Goal: Book appointment/travel/reservation

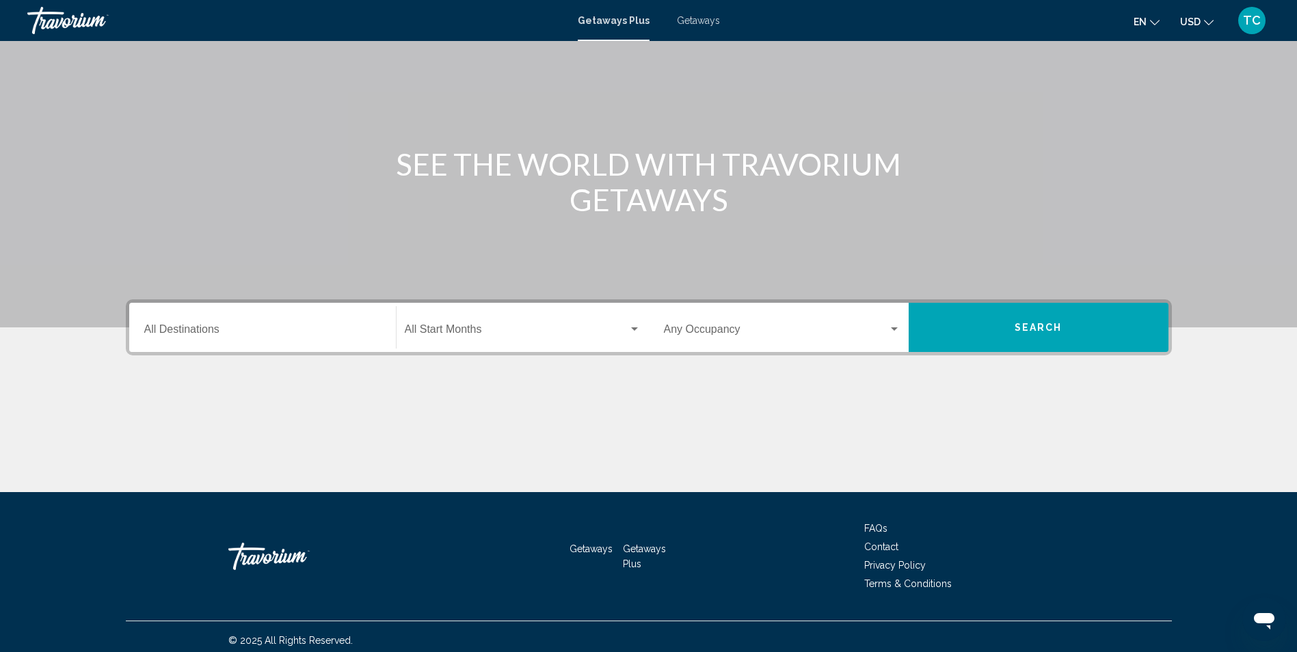
scroll to position [90, 0]
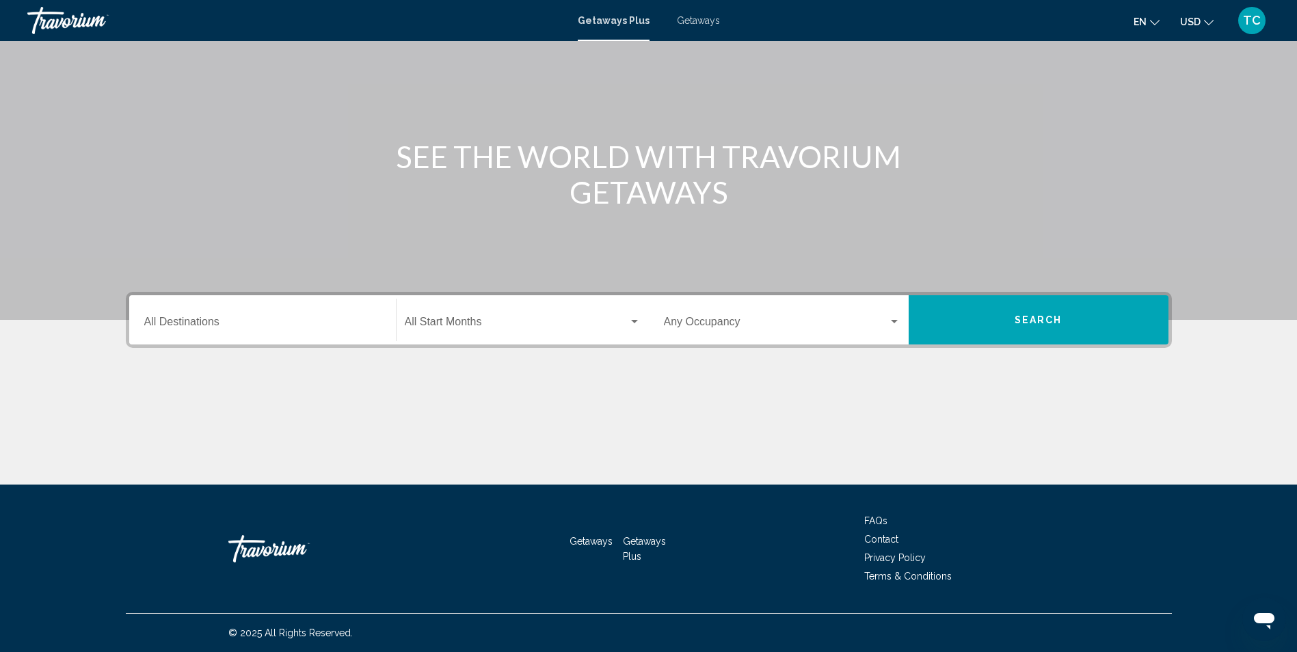
click at [180, 328] on input "Destination All Destinations" at bounding box center [262, 325] width 237 height 12
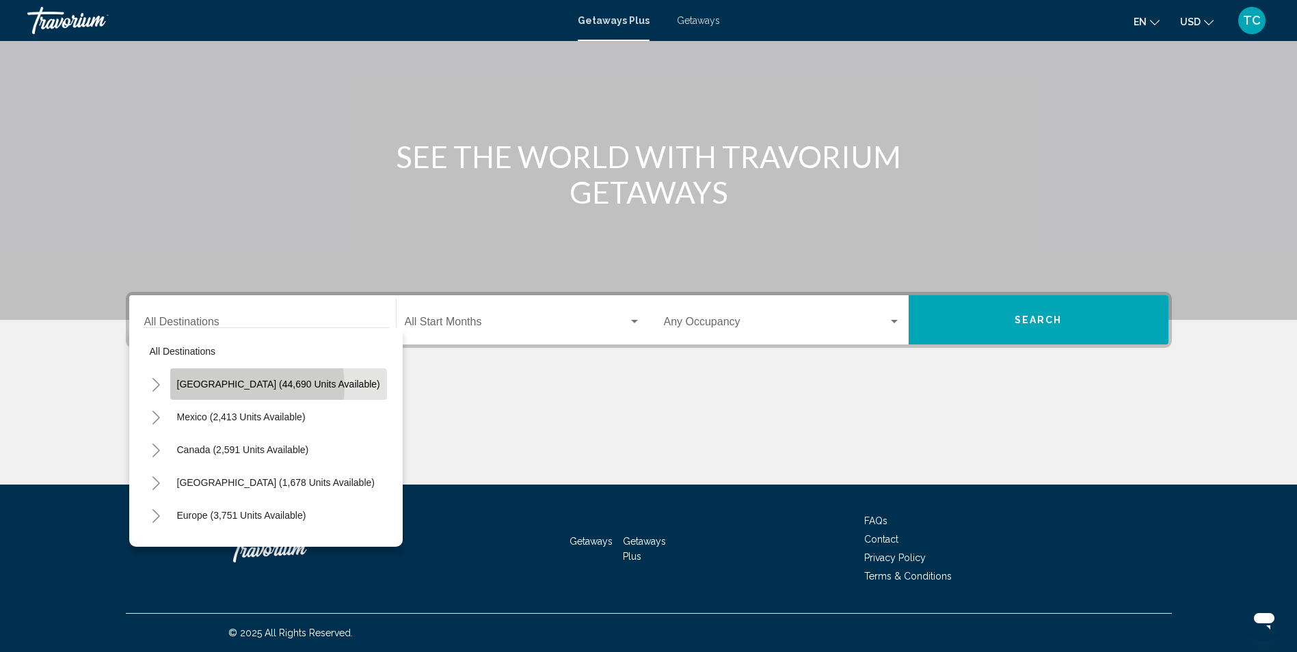
click at [241, 387] on span "[GEOGRAPHIC_DATA] (44,690 units available)" at bounding box center [278, 384] width 203 height 11
type input "**********"
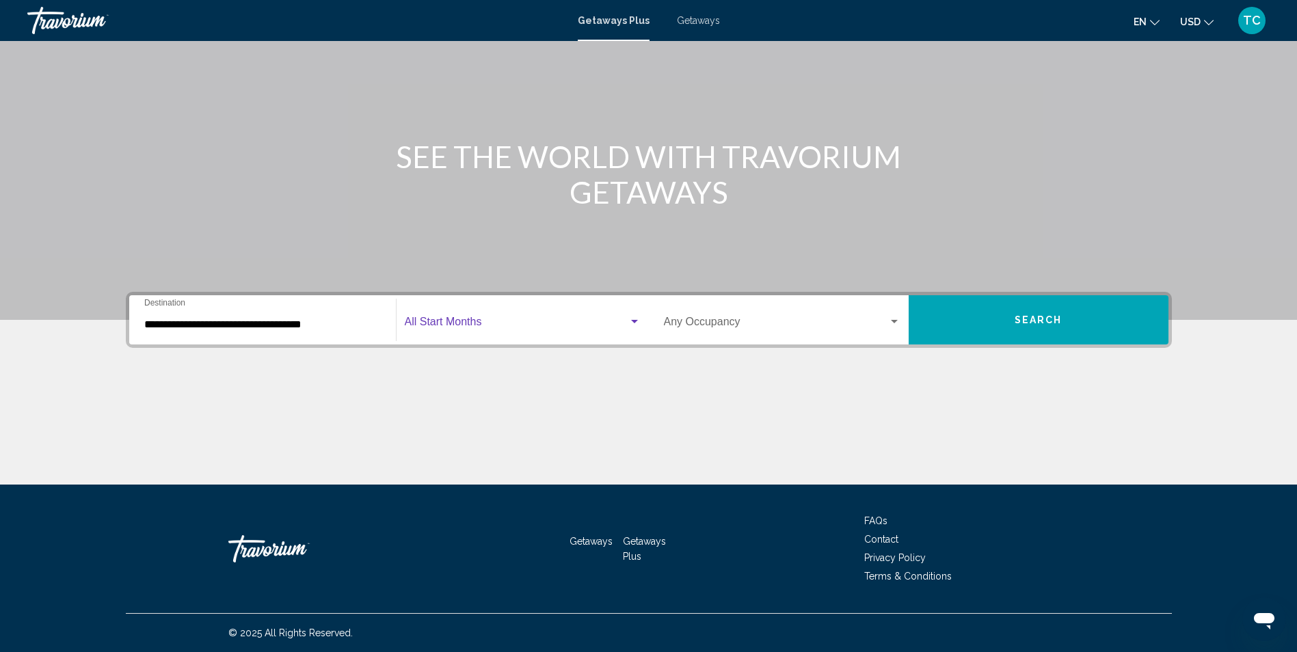
click at [477, 319] on span "Search widget" at bounding box center [517, 325] width 224 height 12
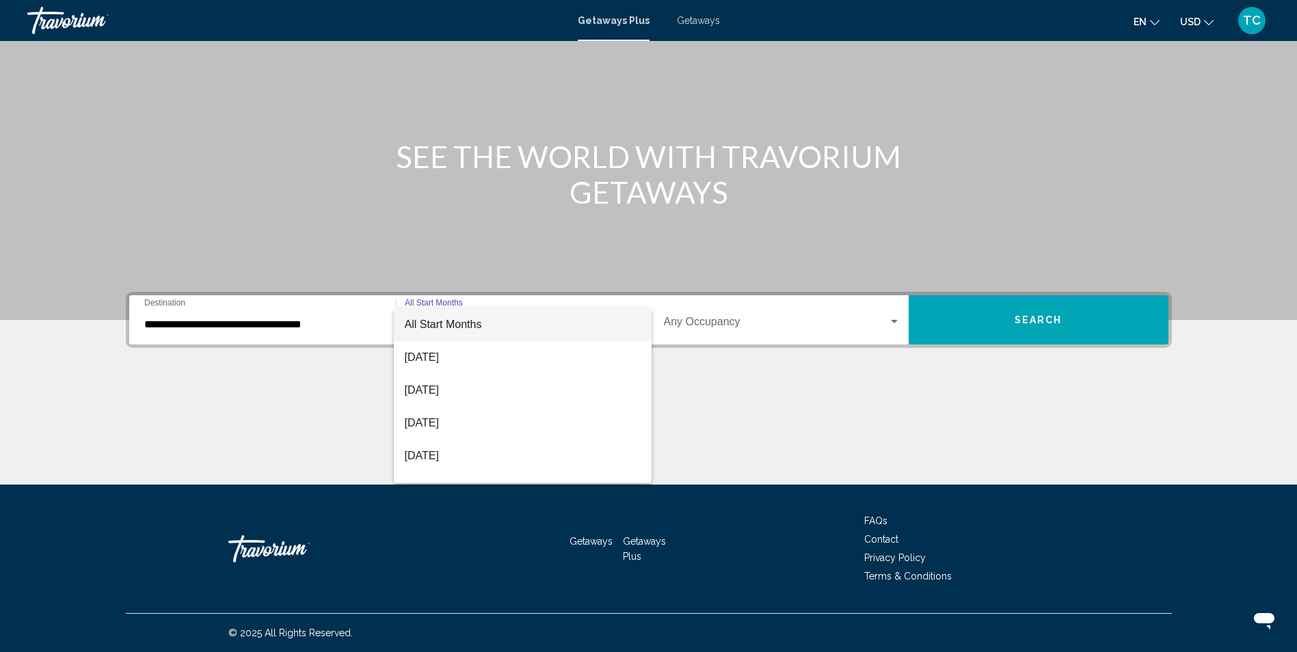
click at [701, 331] on div at bounding box center [648, 326] width 1297 height 652
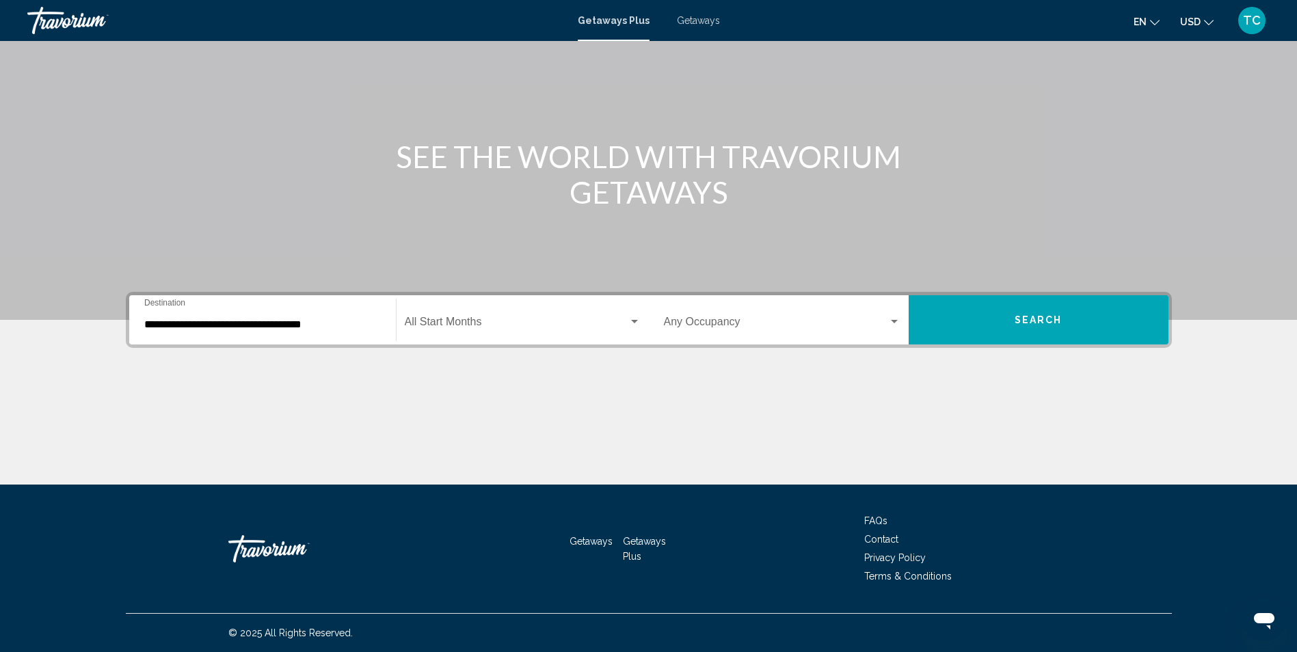
click at [735, 333] on div "Occupancy Any Occupancy" at bounding box center [782, 320] width 237 height 43
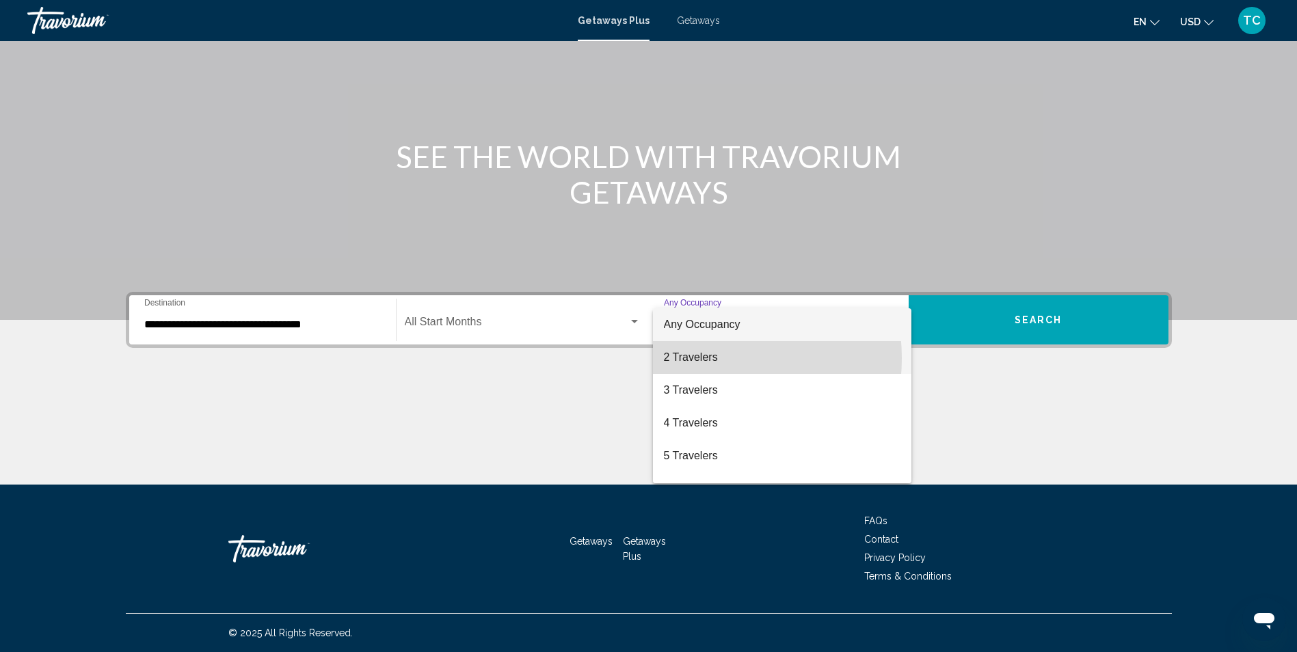
click at [699, 360] on span "2 Travelers" at bounding box center [782, 357] width 237 height 33
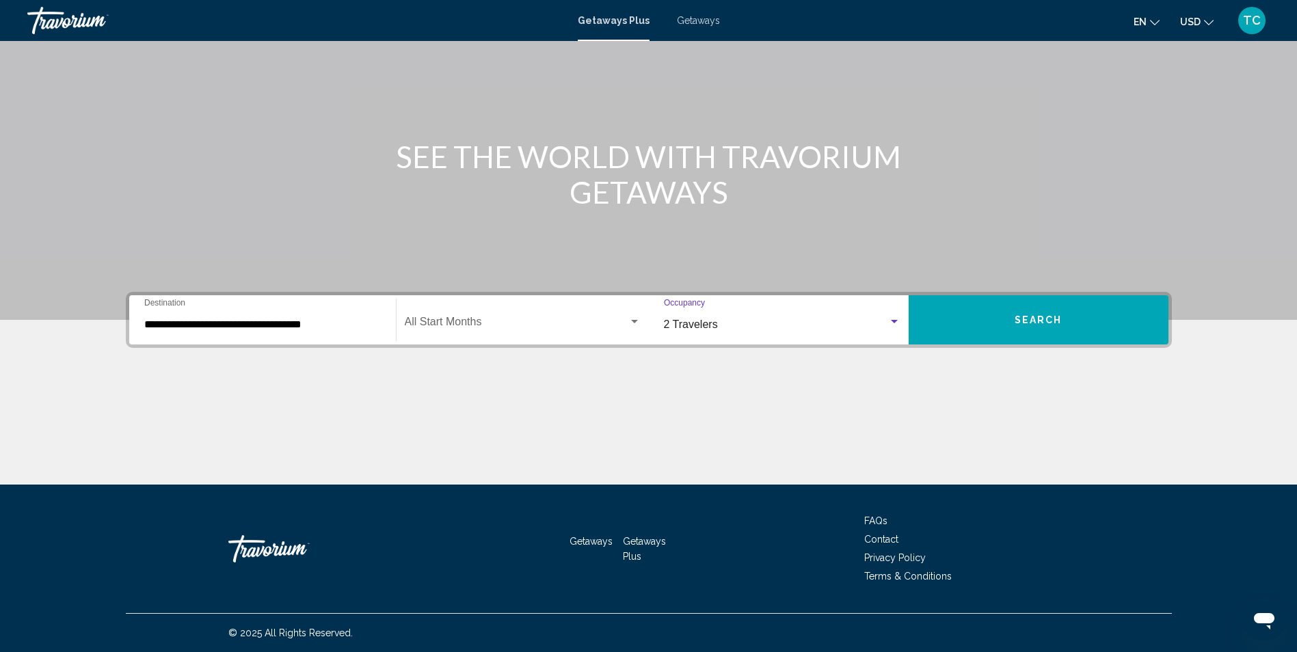
click at [588, 335] on div "Start Month All Start Months" at bounding box center [523, 320] width 236 height 43
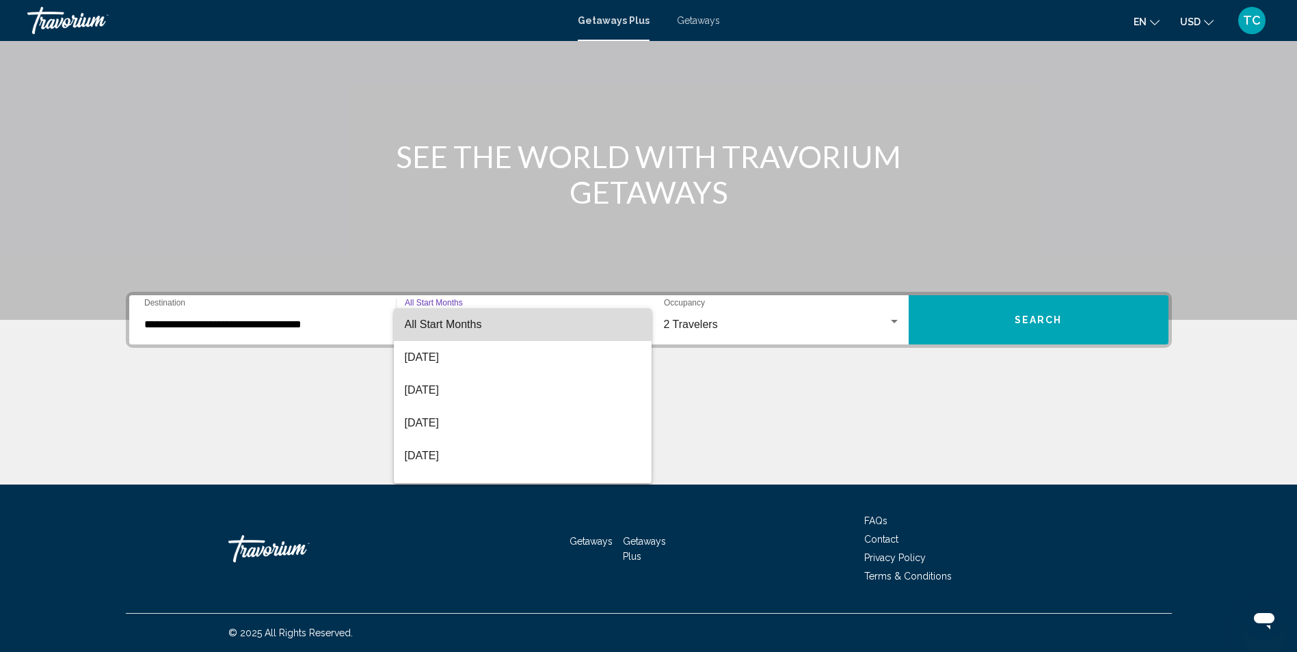
click at [572, 336] on span "All Start Months" at bounding box center [523, 324] width 236 height 33
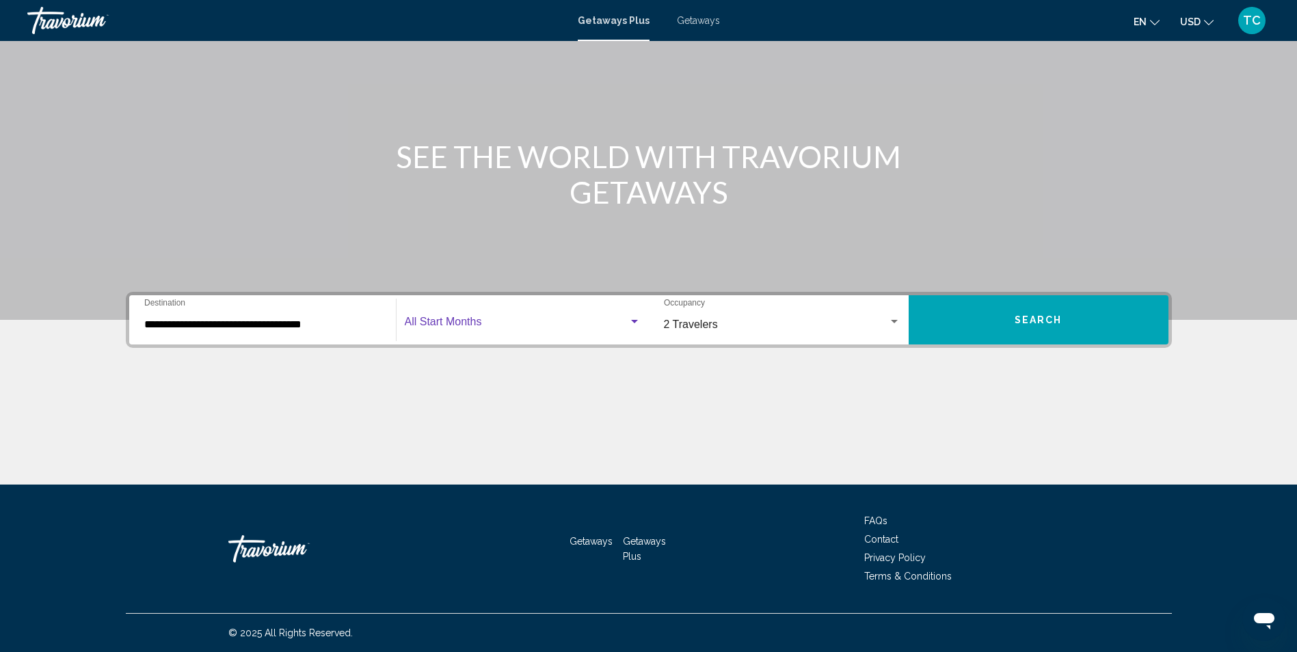
click at [1026, 329] on button "Search" at bounding box center [1039, 319] width 260 height 49
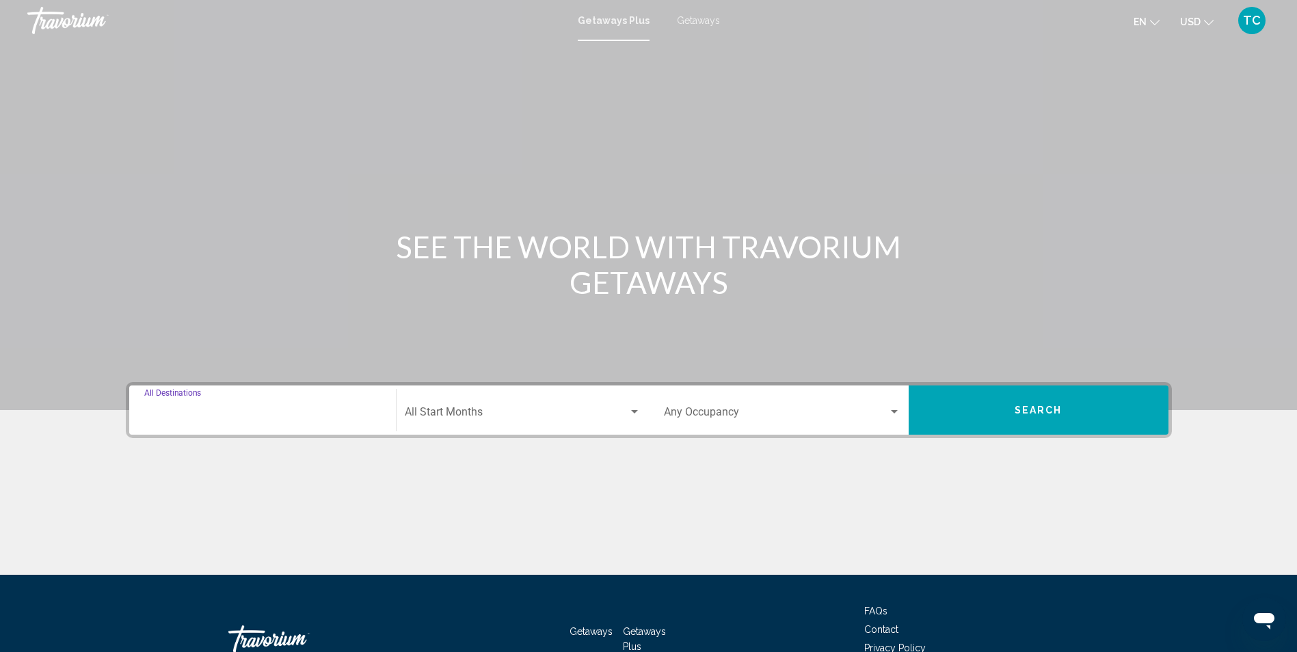
click at [191, 417] on input "Destination All Destinations" at bounding box center [262, 415] width 237 height 12
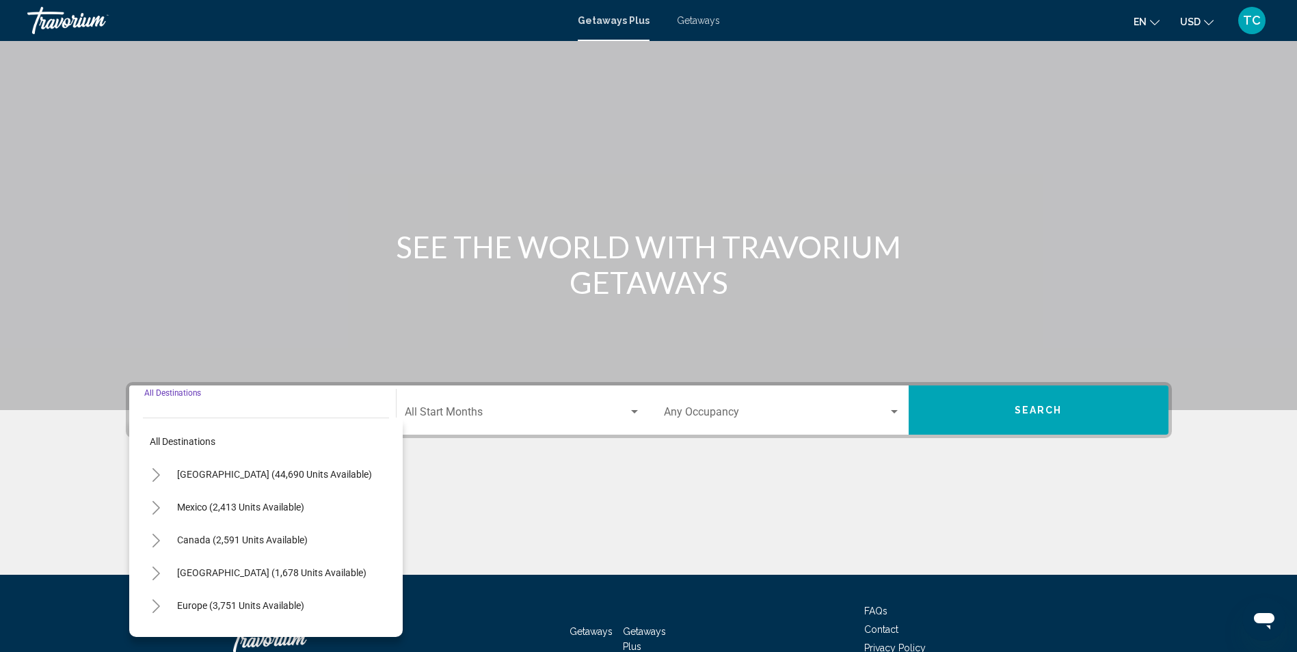
scroll to position [90, 0]
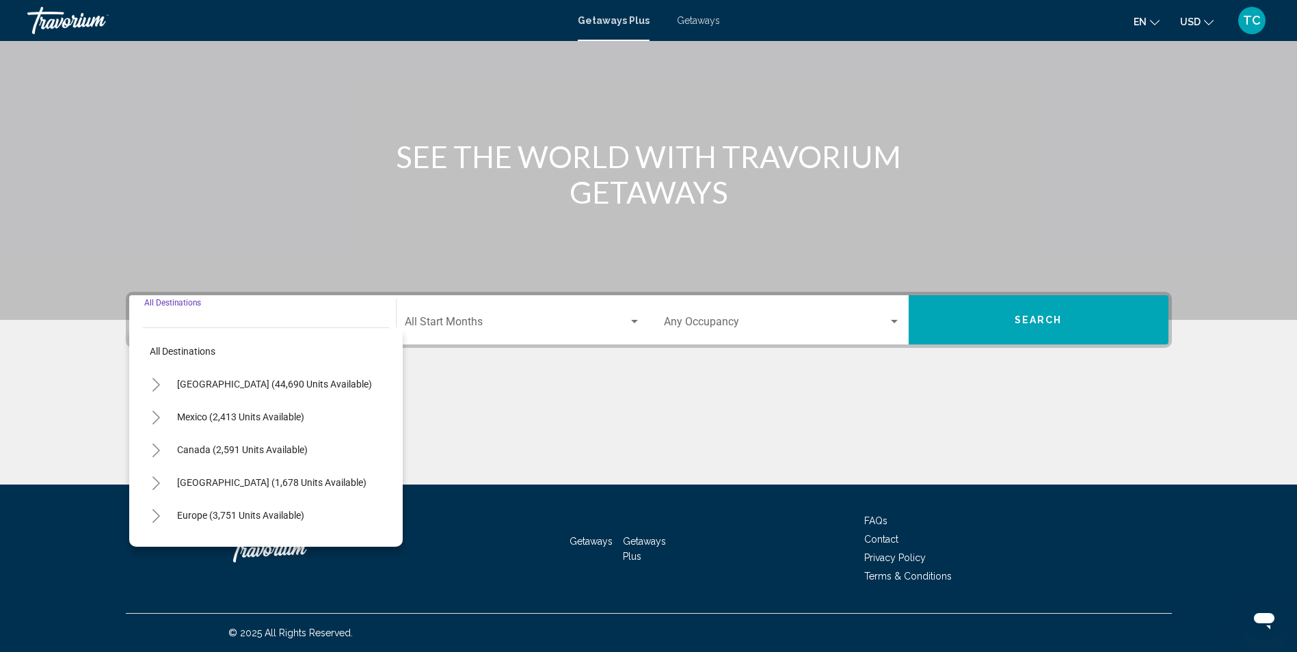
click at [207, 320] on input "Destination All Destinations" at bounding box center [262, 325] width 237 height 12
click at [248, 313] on div "Destination All Destinations" at bounding box center [262, 320] width 237 height 43
click at [243, 324] on input "Destination All Destinations" at bounding box center [262, 325] width 237 height 12
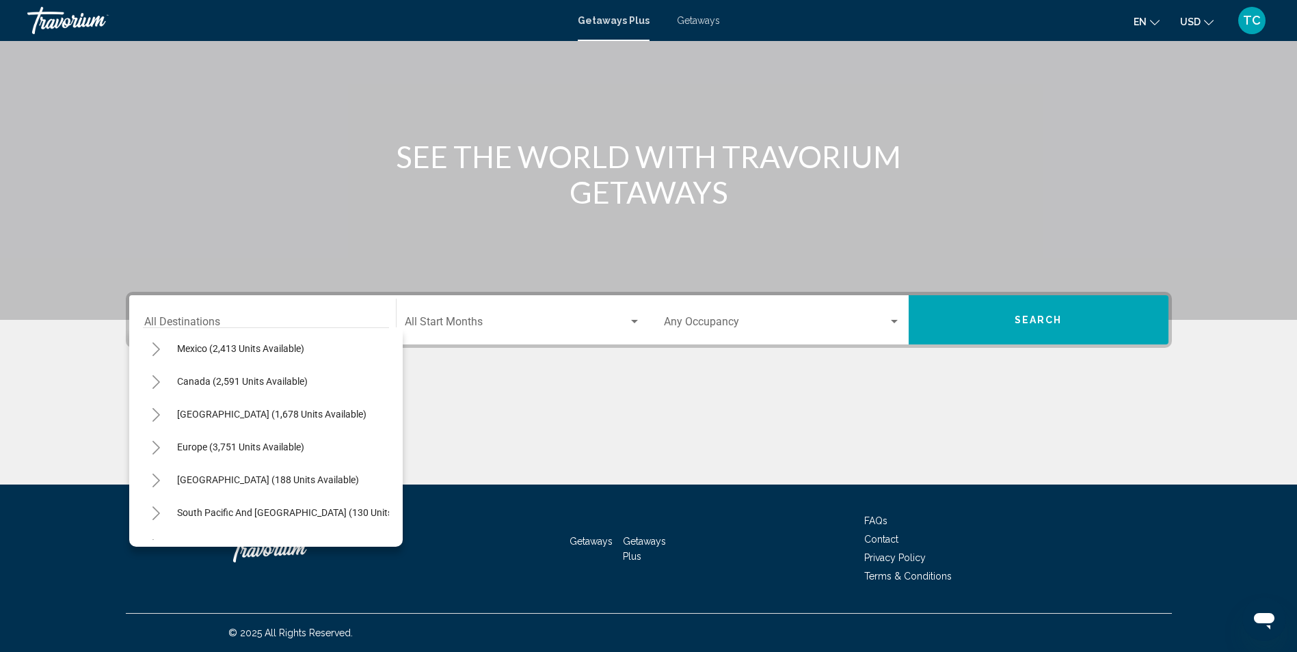
click at [695, 30] on div "Getaways Plus Getaways en English Español Français Italiano Português русский U…" at bounding box center [648, 20] width 1297 height 29
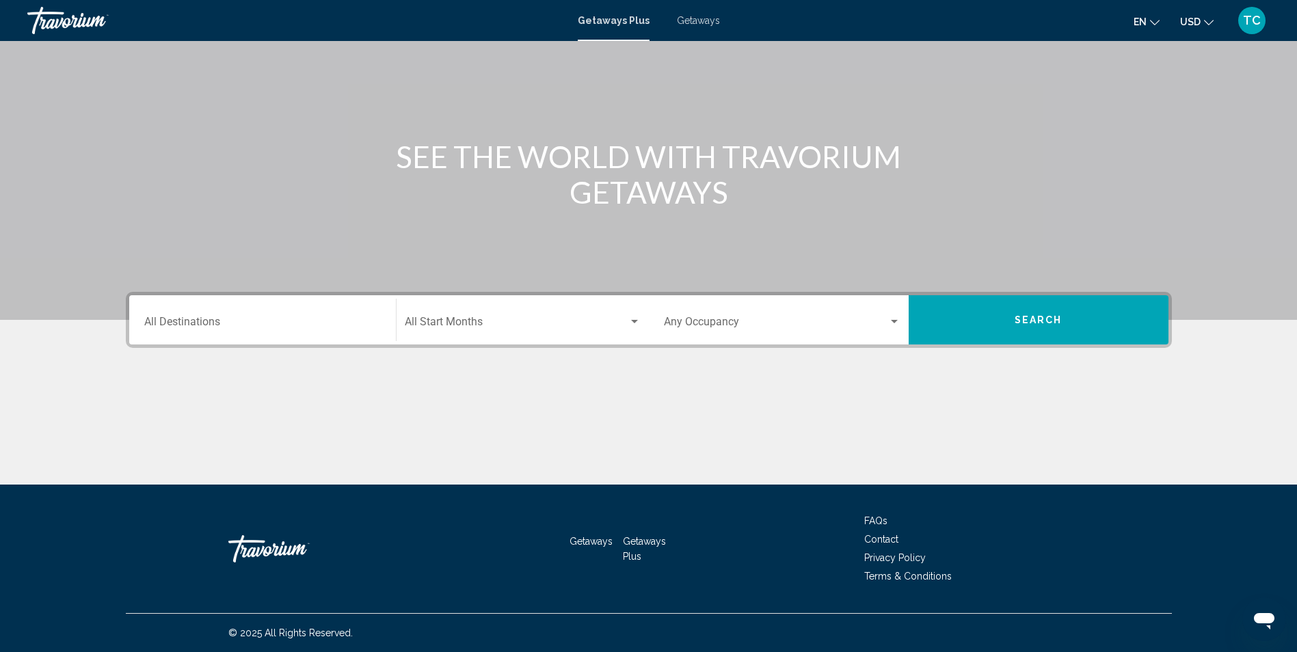
click at [695, 19] on span "Getaways" at bounding box center [698, 20] width 43 height 11
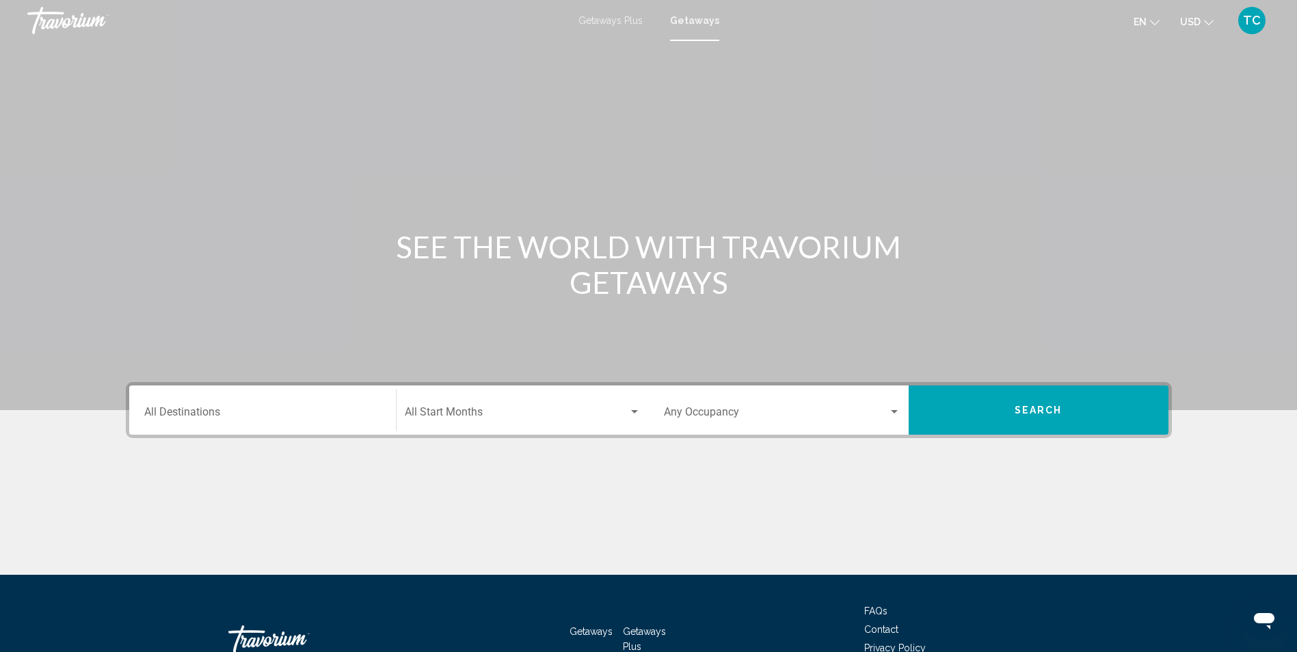
click at [987, 409] on button "Search" at bounding box center [1039, 410] width 260 height 49
